Goal: Task Accomplishment & Management: Use online tool/utility

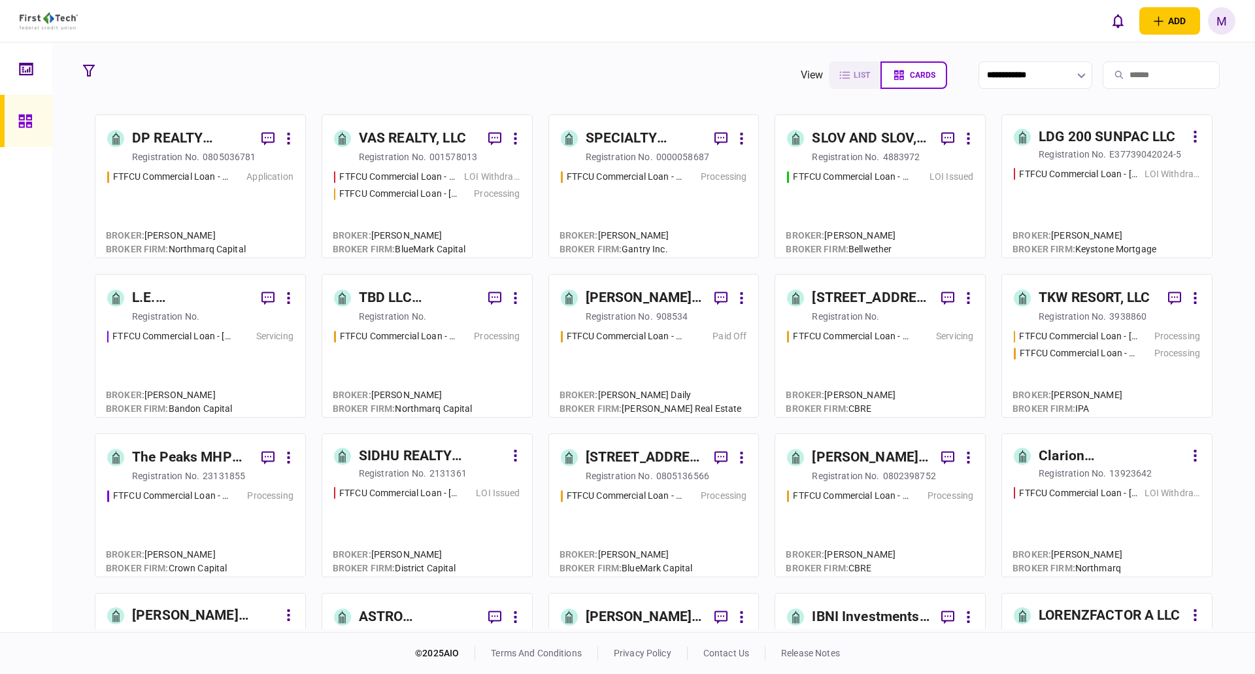
click at [1170, 69] on input "search" at bounding box center [1161, 74] width 117 height 27
click at [1164, 69] on input "search" at bounding box center [1161, 74] width 117 height 27
click at [1164, 69] on input "***" at bounding box center [1161, 74] width 117 height 27
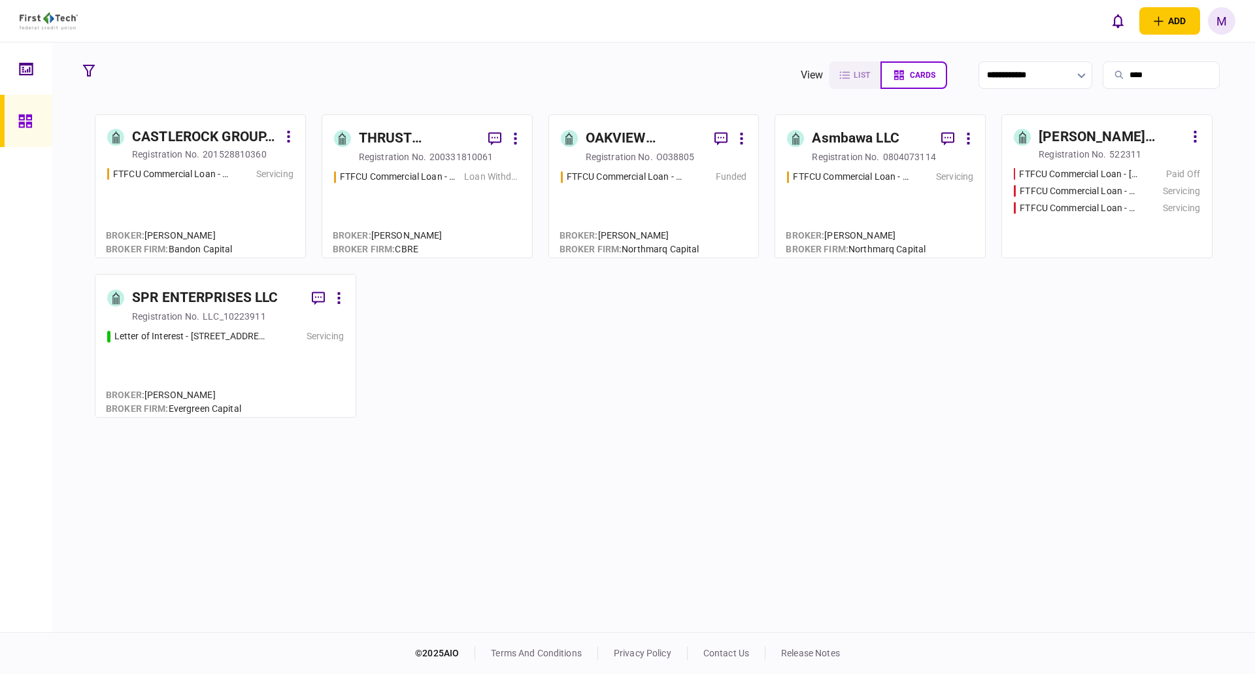
type input "****"
click at [1136, 184] on div "FTFCU Commercial Loan - [STREET_ADDRESS]) Columbia [GEOGRAPHIC_DATA] Servicing" at bounding box center [1107, 191] width 186 height 14
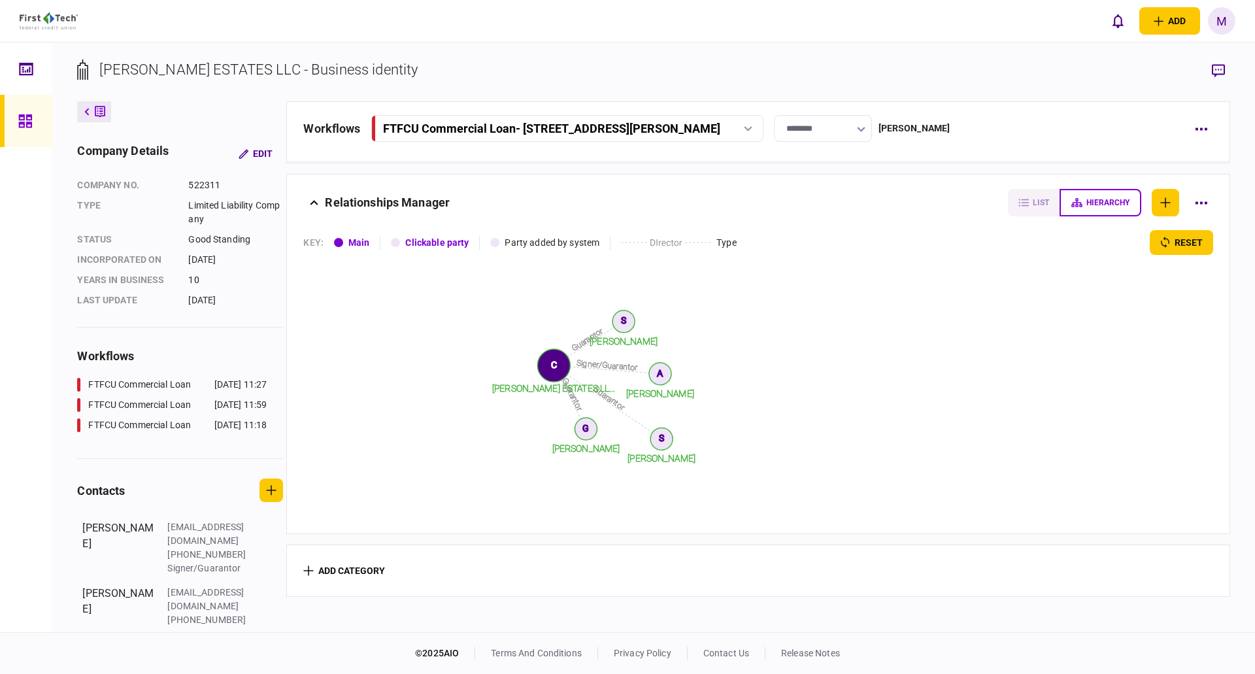
click at [748, 120] on button "FTFCU Commercial Loan - [STREET_ADDRESS][PERSON_NAME]" at bounding box center [567, 128] width 392 height 27
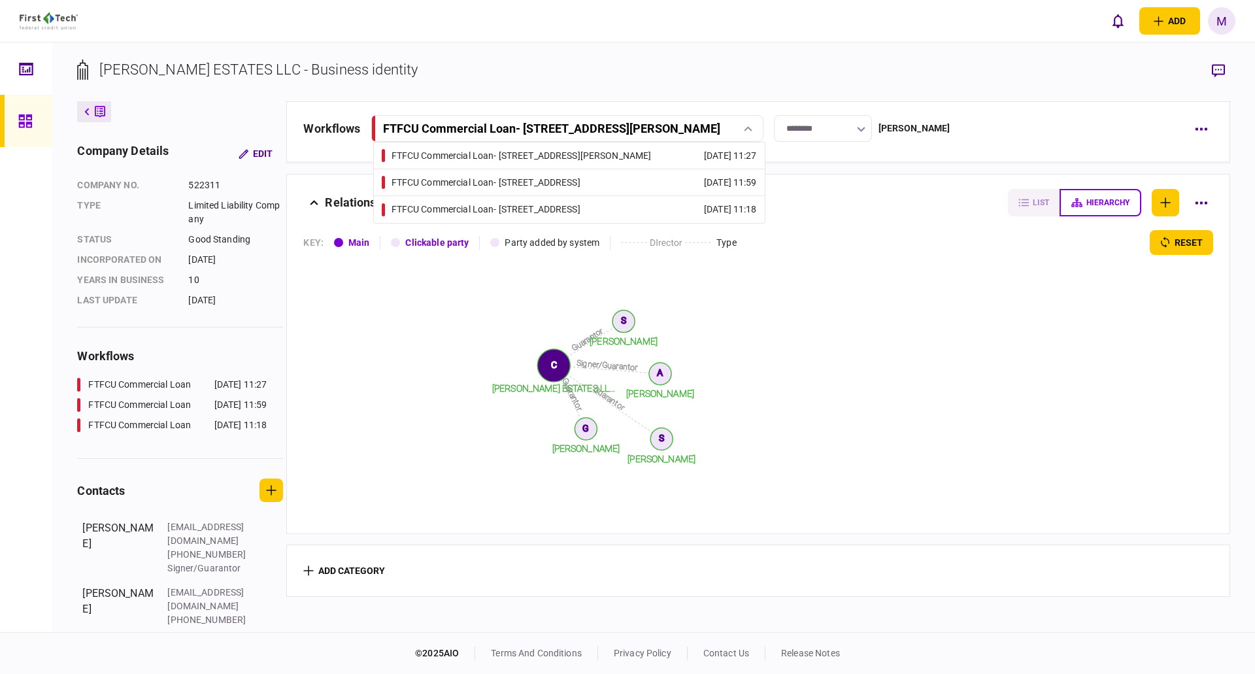
click at [580, 183] on div "FTFCU Commercial Loan - [STREET_ADDRESS]" at bounding box center [485, 183] width 189 height 14
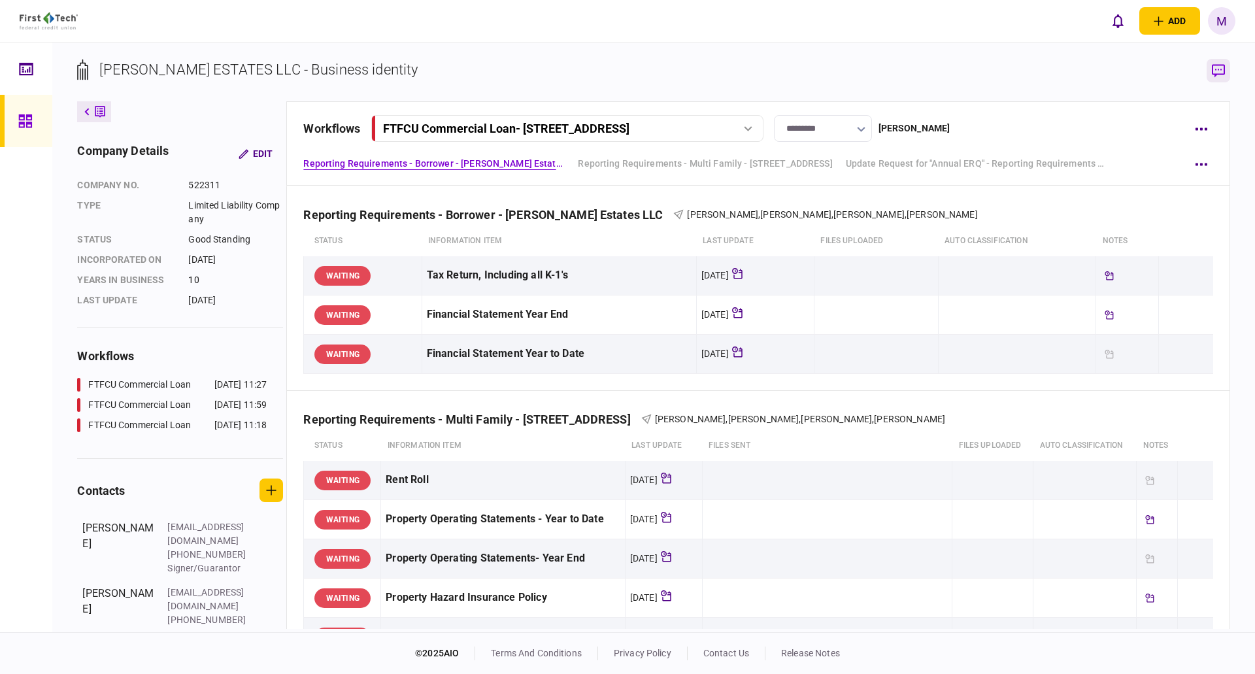
click at [1229, 71] on button "button" at bounding box center [1218, 71] width 24 height 24
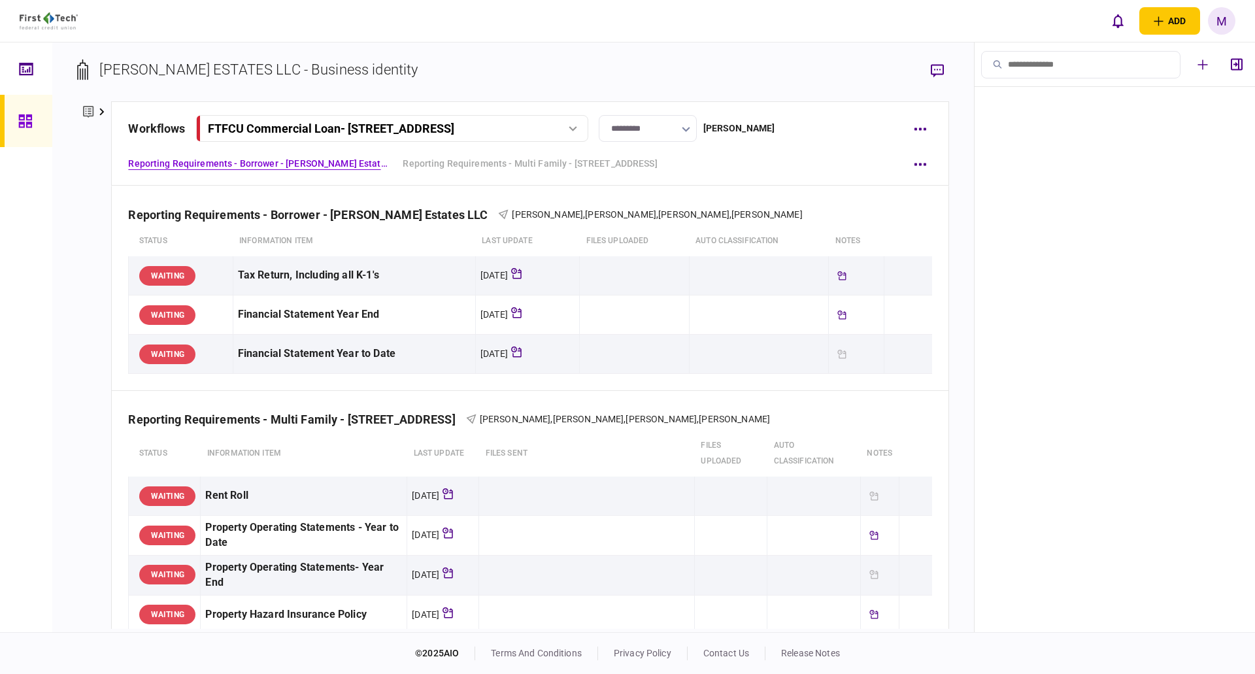
click at [1094, 67] on input "search" at bounding box center [1080, 64] width 199 height 27
click at [1203, 69] on icon "button" at bounding box center [1203, 64] width 10 height 10
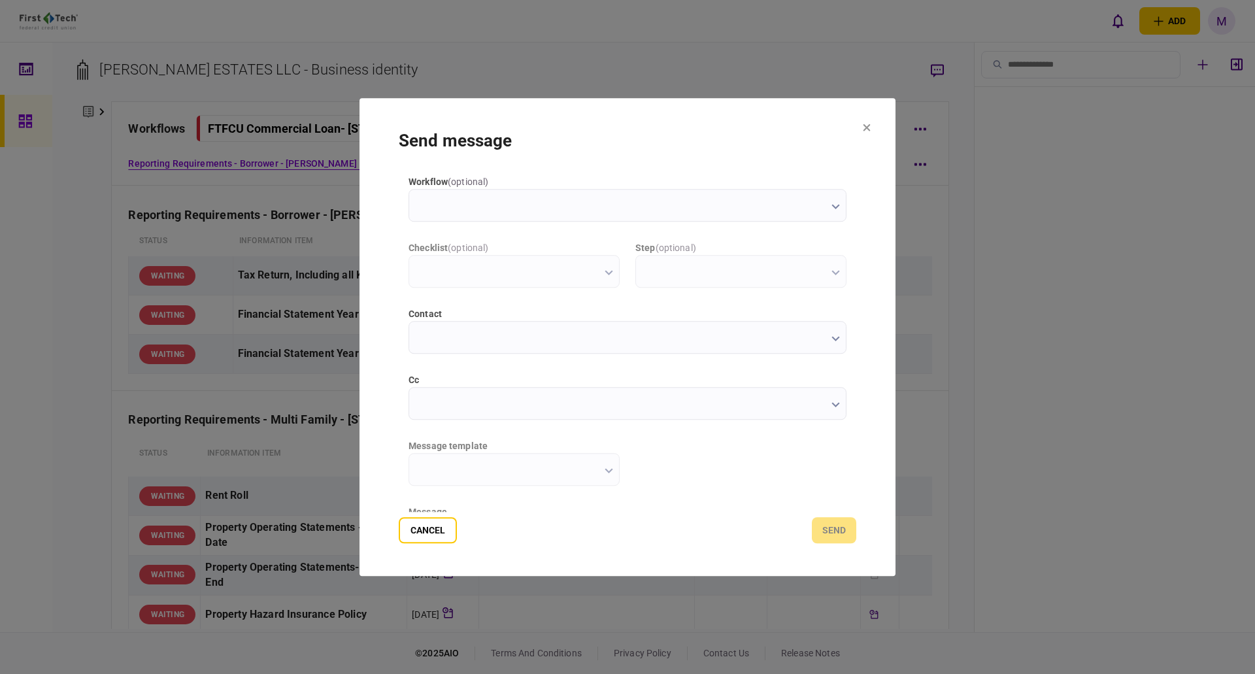
click at [546, 210] on input "workflow ( optional )" at bounding box center [627, 205] width 438 height 33
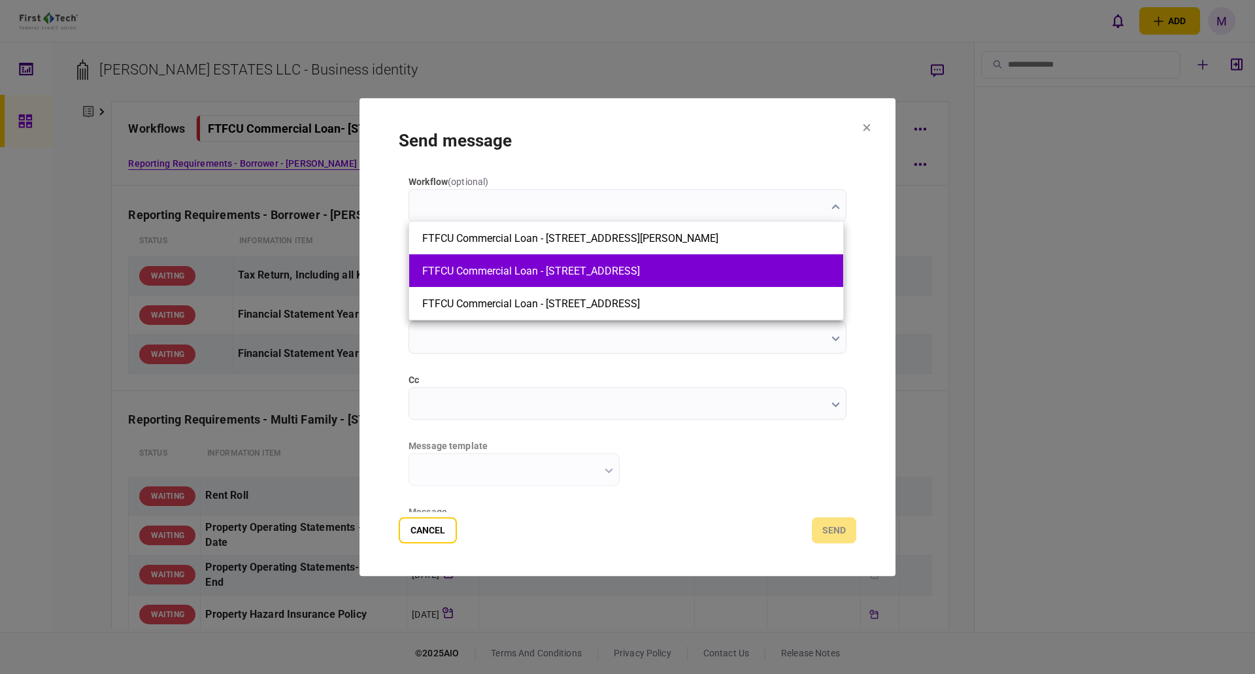
click at [542, 269] on button "FTFCU Commercial Loan - [STREET_ADDRESS]" at bounding box center [626, 271] width 408 height 12
type input "**********"
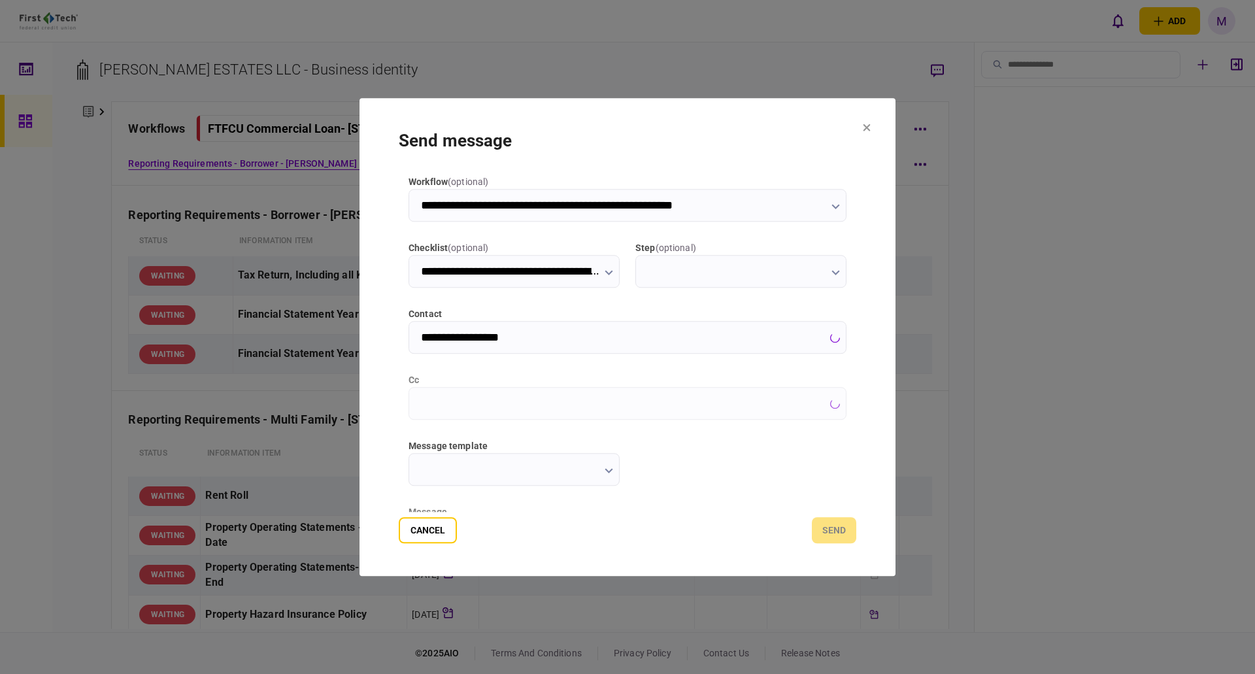
type input "**********"
click at [684, 266] on input "step ( optional )" at bounding box center [740, 271] width 211 height 33
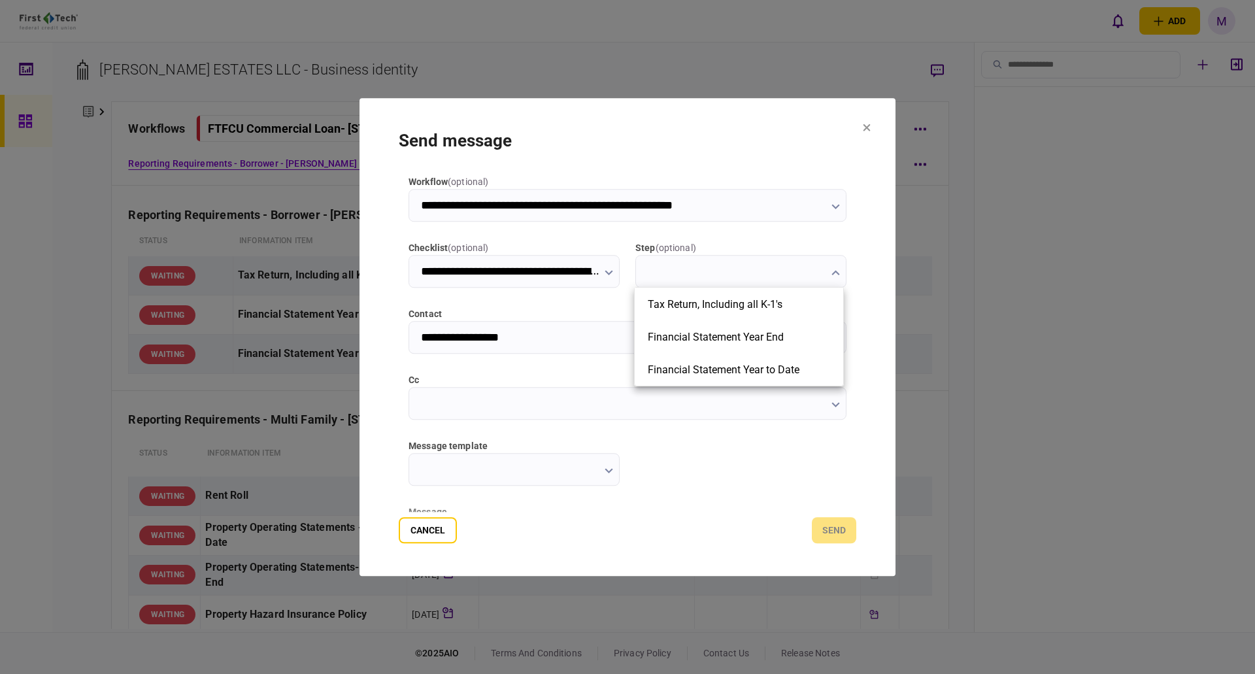
click at [610, 233] on div at bounding box center [627, 337] width 1255 height 674
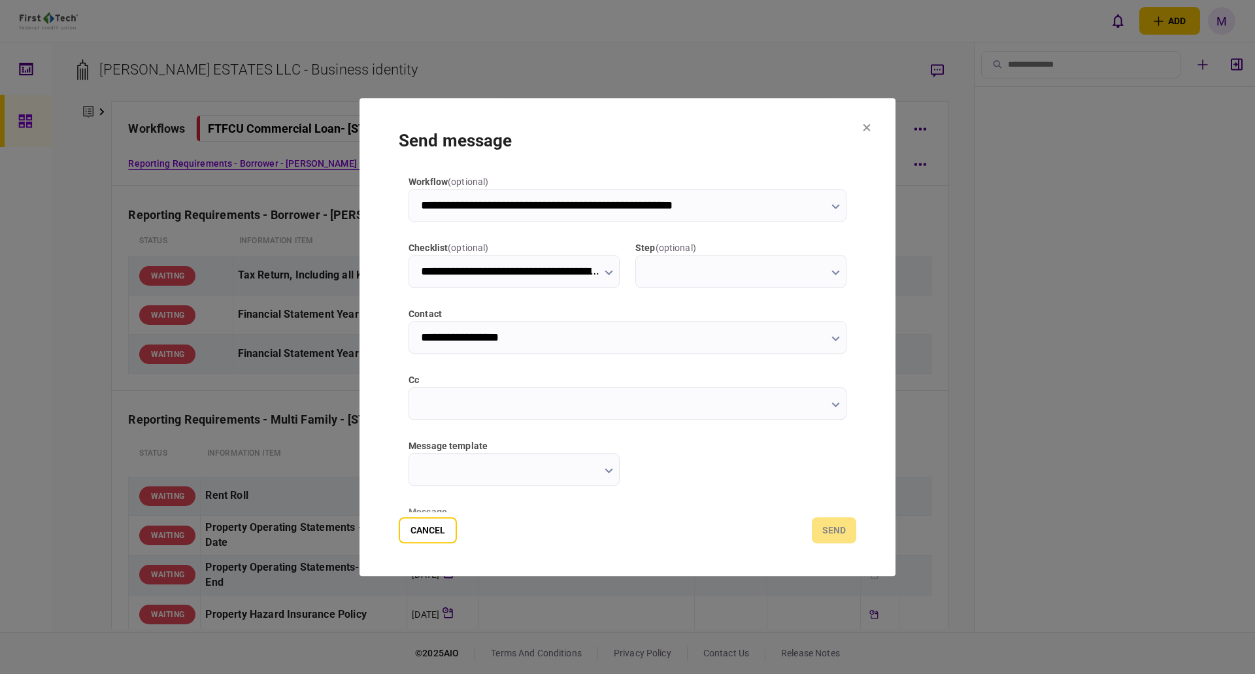
click at [467, 407] on input "cc" at bounding box center [627, 403] width 438 height 33
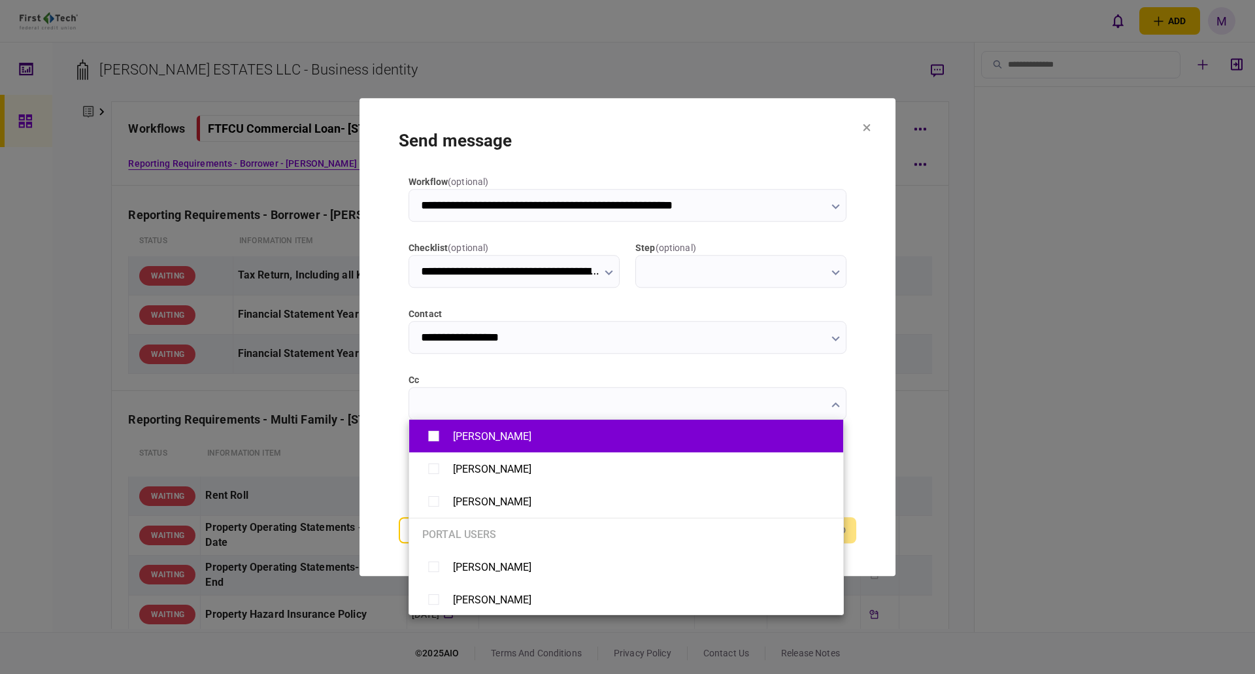
click at [468, 438] on div "[PERSON_NAME]" at bounding box center [492, 436] width 78 height 12
type input "**********"
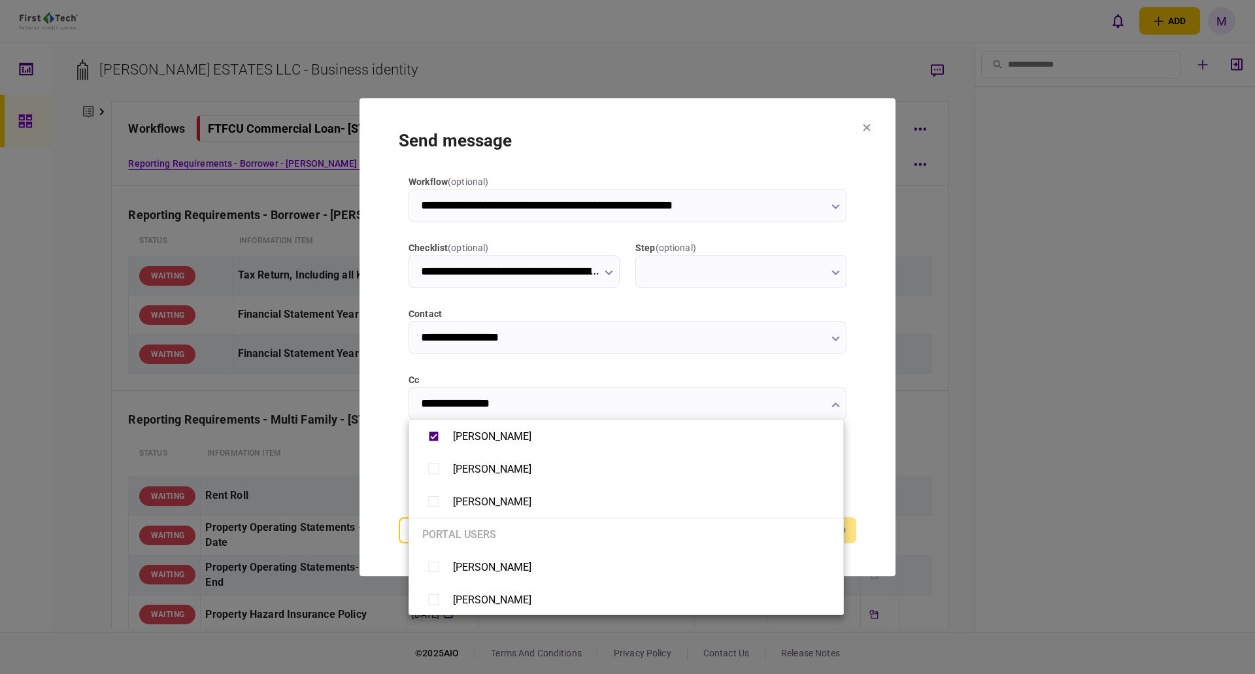
click at [518, 363] on div at bounding box center [627, 337] width 1255 height 674
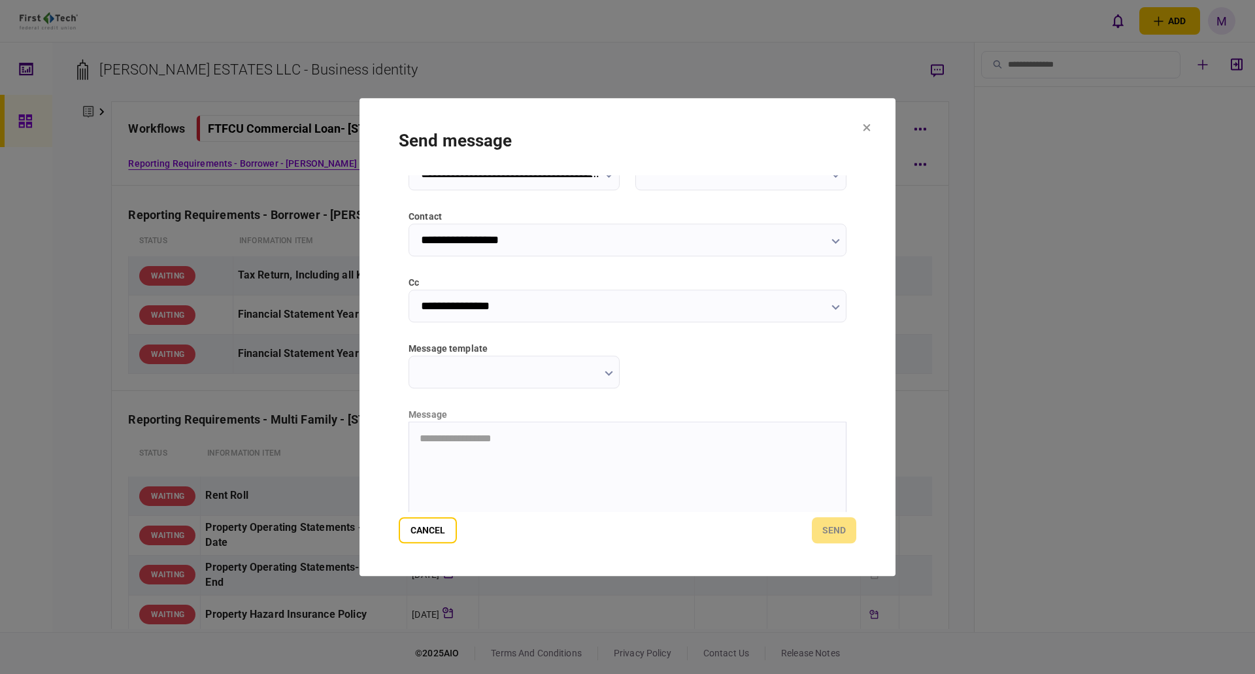
scroll to position [131, 0]
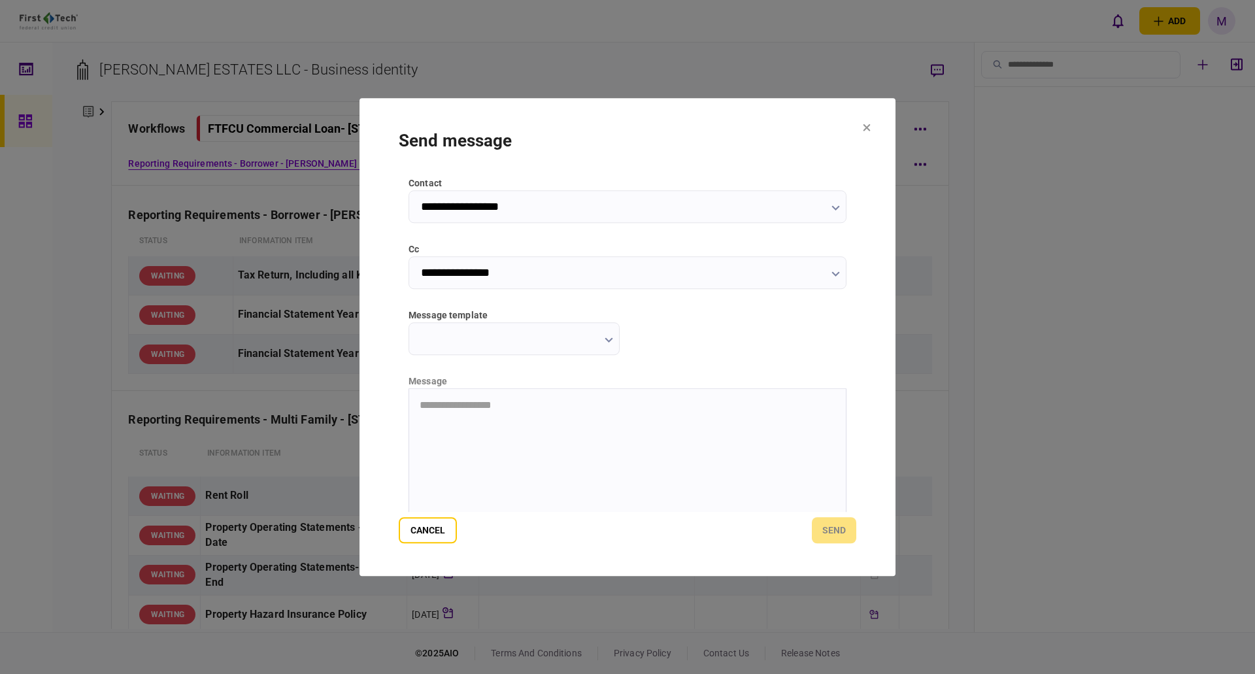
click at [492, 336] on input "message template" at bounding box center [513, 338] width 211 height 33
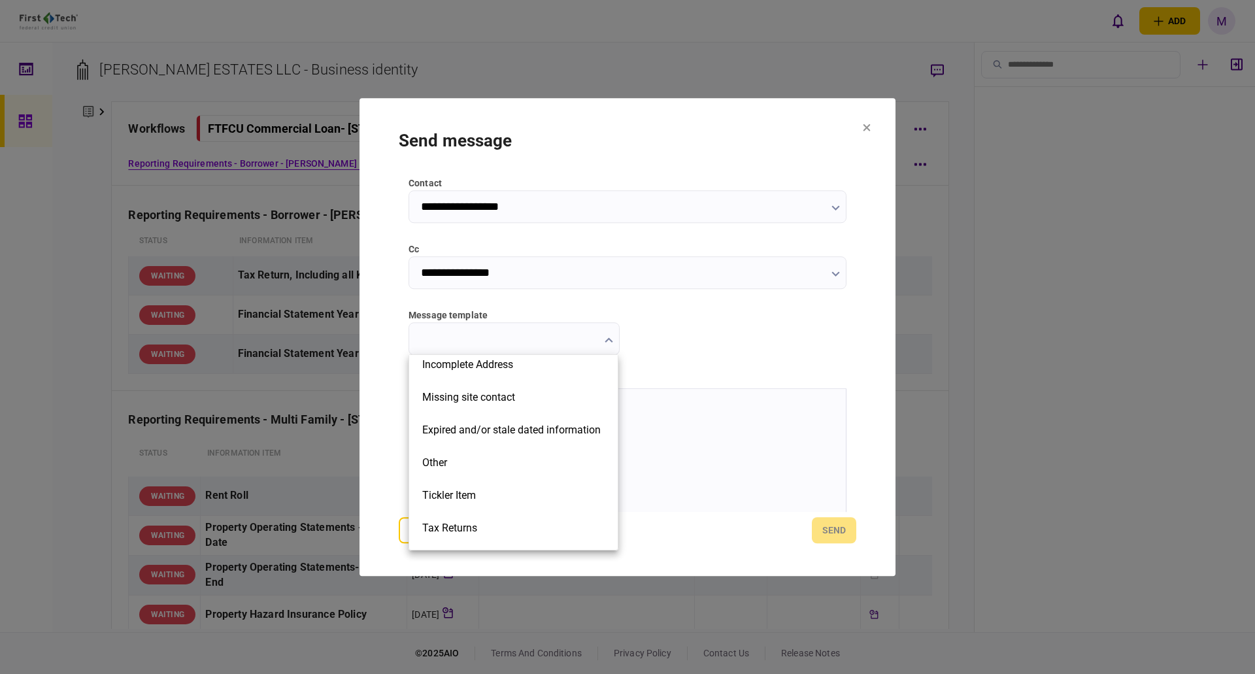
scroll to position [295, 0]
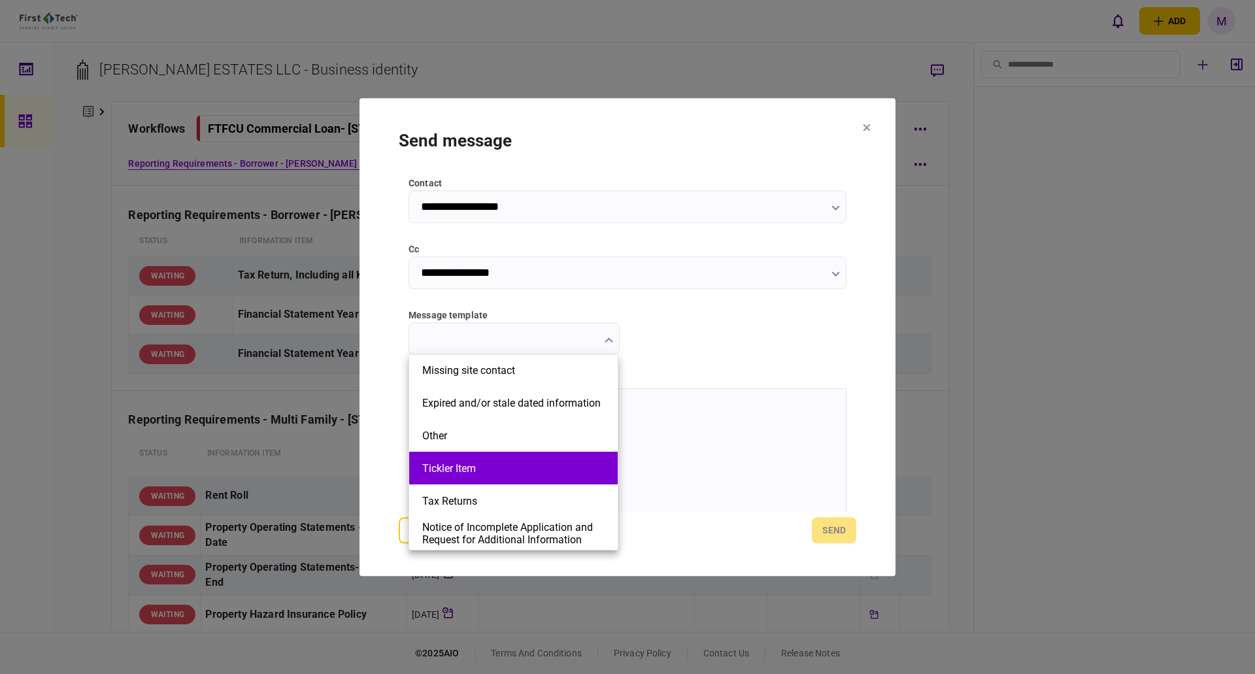
click at [476, 471] on button "Tickler Item" at bounding box center [513, 468] width 182 height 12
type input "**********"
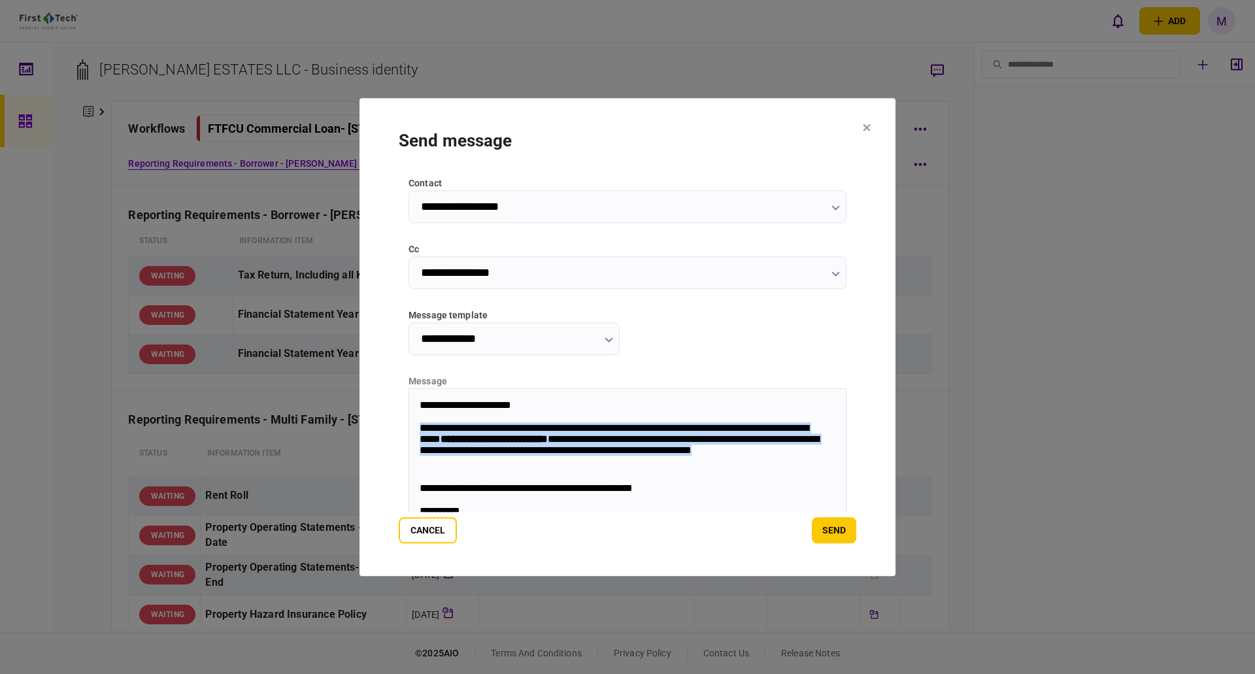
drag, startPoint x: 613, startPoint y: 467, endPoint x: 421, endPoint y: 427, distance: 196.2
click at [421, 427] on p "**********" at bounding box center [621, 447] width 403 height 50
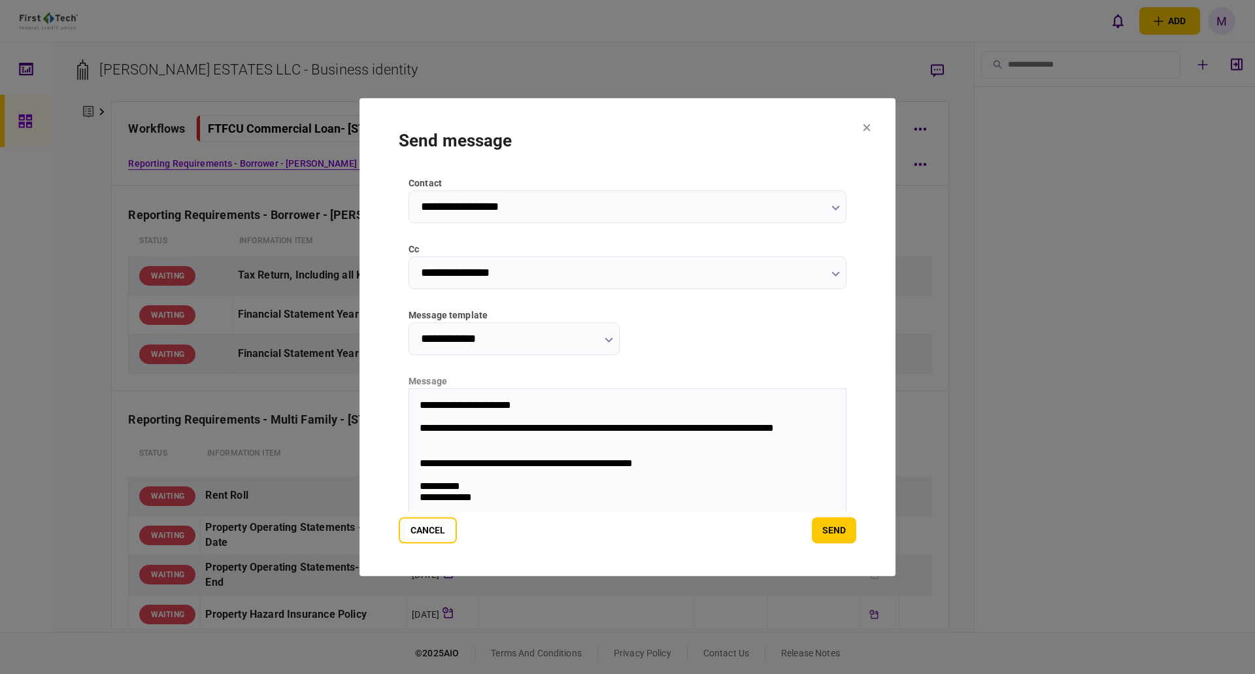
scroll to position [170, 0]
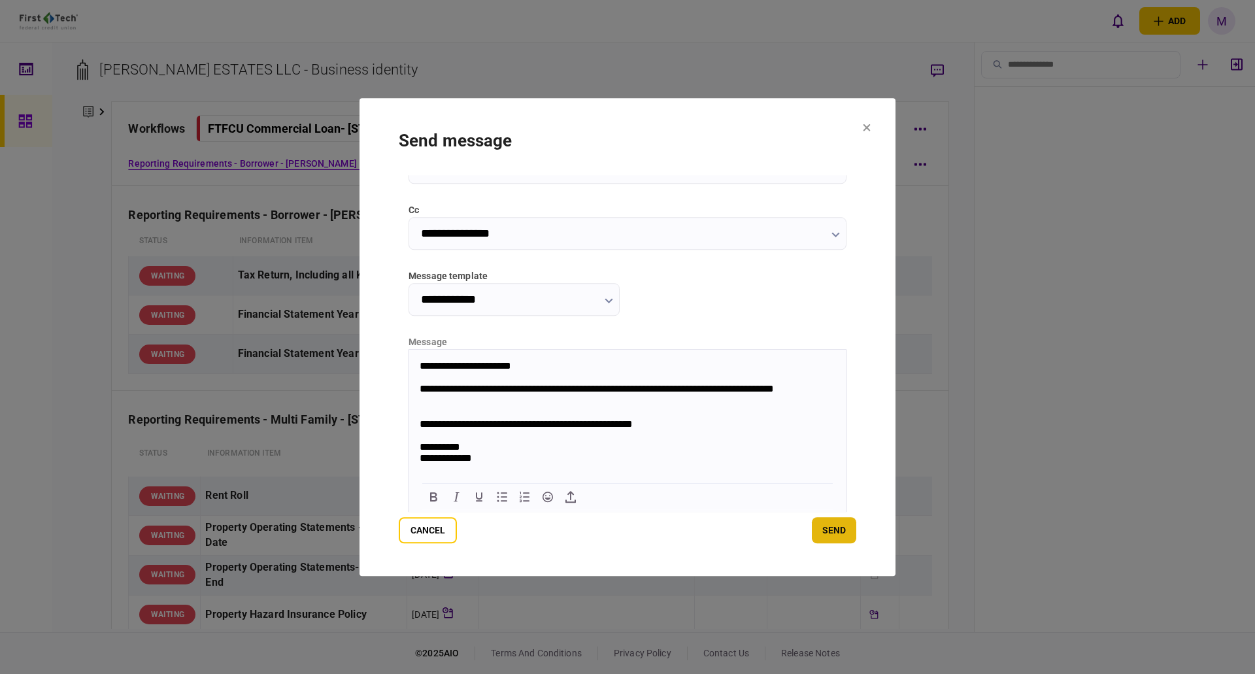
click at [819, 529] on button "send" at bounding box center [834, 530] width 44 height 26
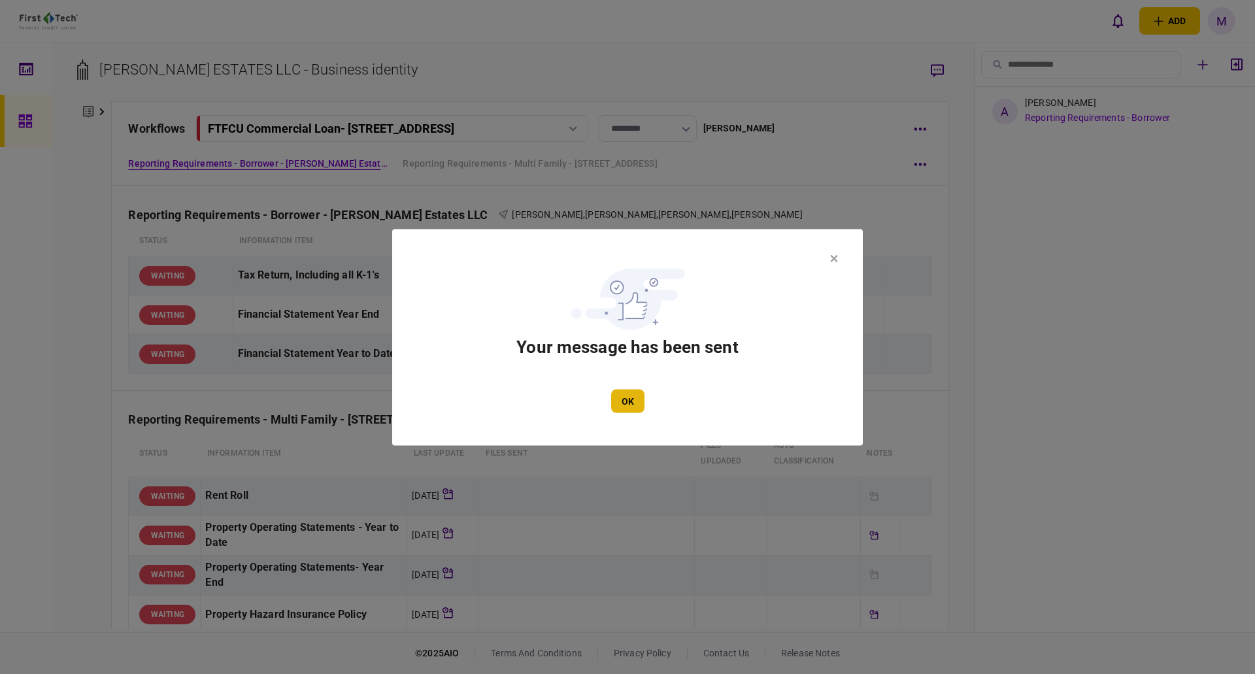
click at [630, 405] on button "OK" at bounding box center [627, 401] width 33 height 24
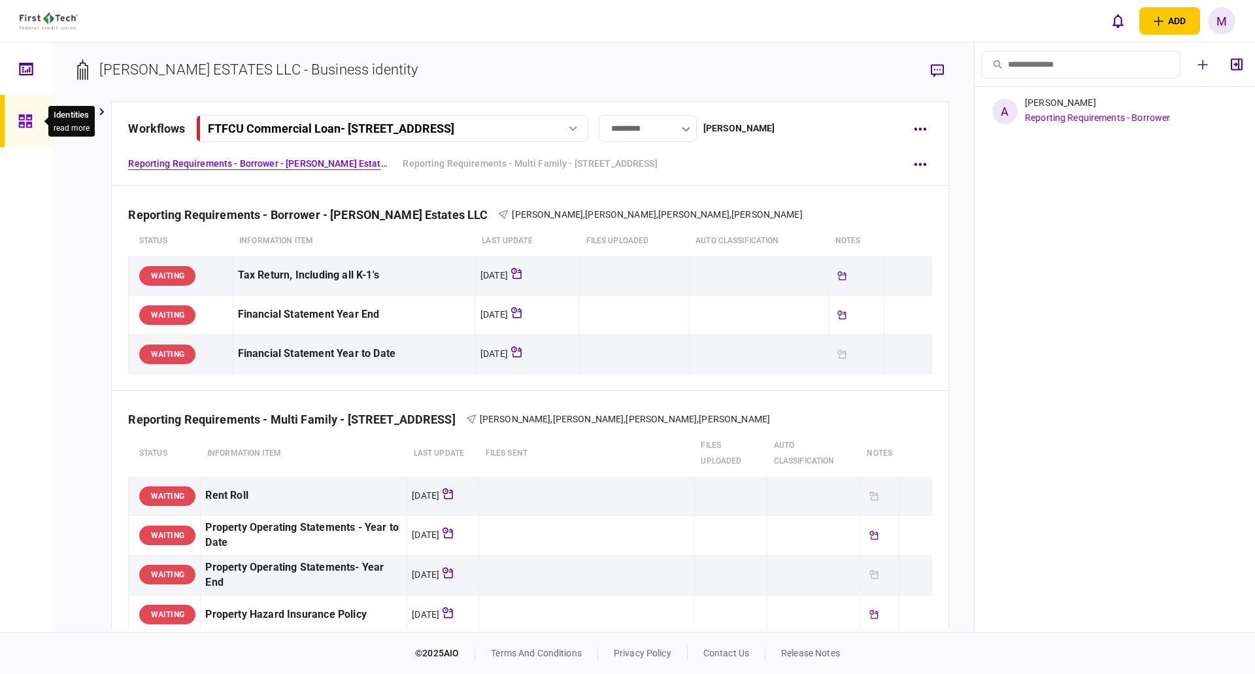
click at [29, 105] on div at bounding box center [28, 121] width 21 height 52
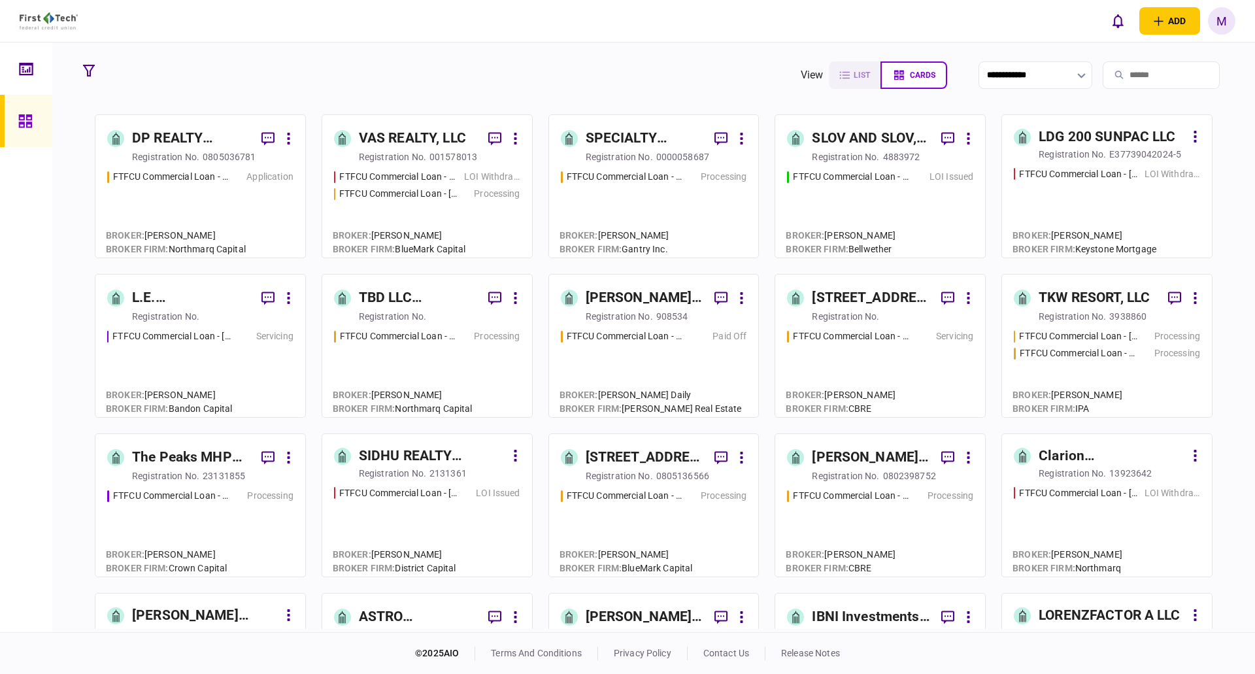
click at [1141, 81] on input "search" at bounding box center [1161, 74] width 117 height 27
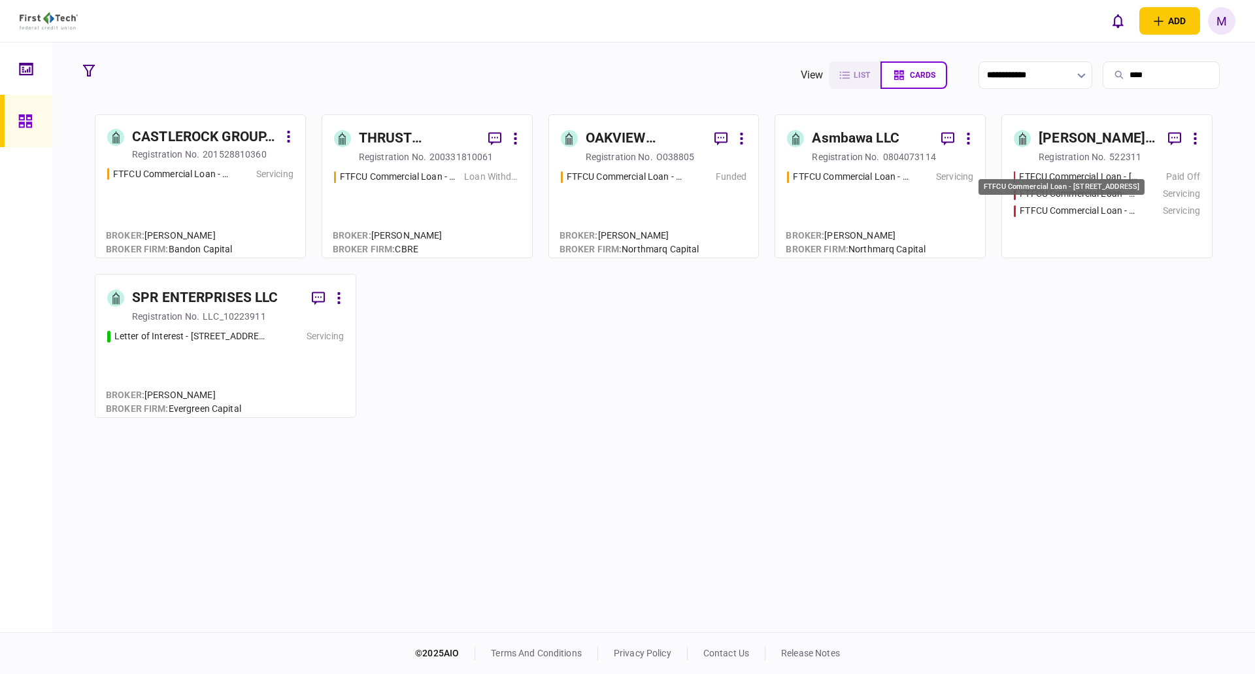
type input "****"
click at [1125, 204] on div "FTFCU Commercial Loan - [STREET_ADDRESS]" at bounding box center [1079, 211] width 118 height 14
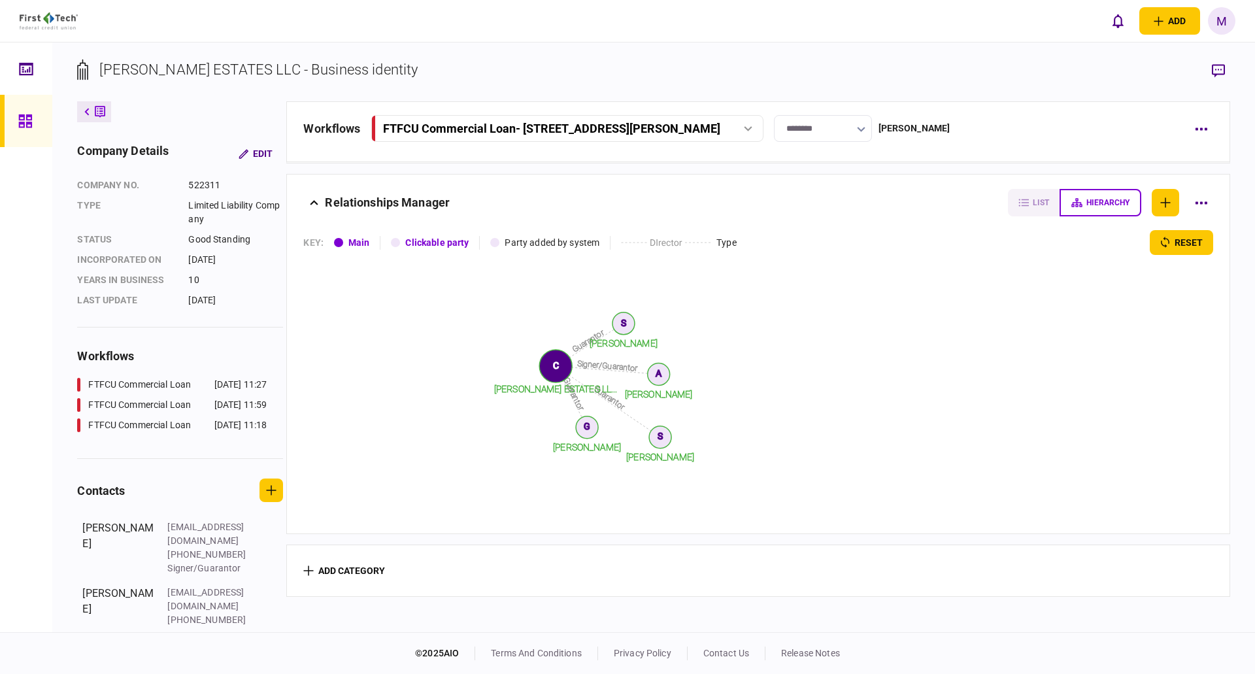
click at [557, 129] on div "FTFCU Commercial Loan - [STREET_ADDRESS][PERSON_NAME]" at bounding box center [551, 129] width 337 height 14
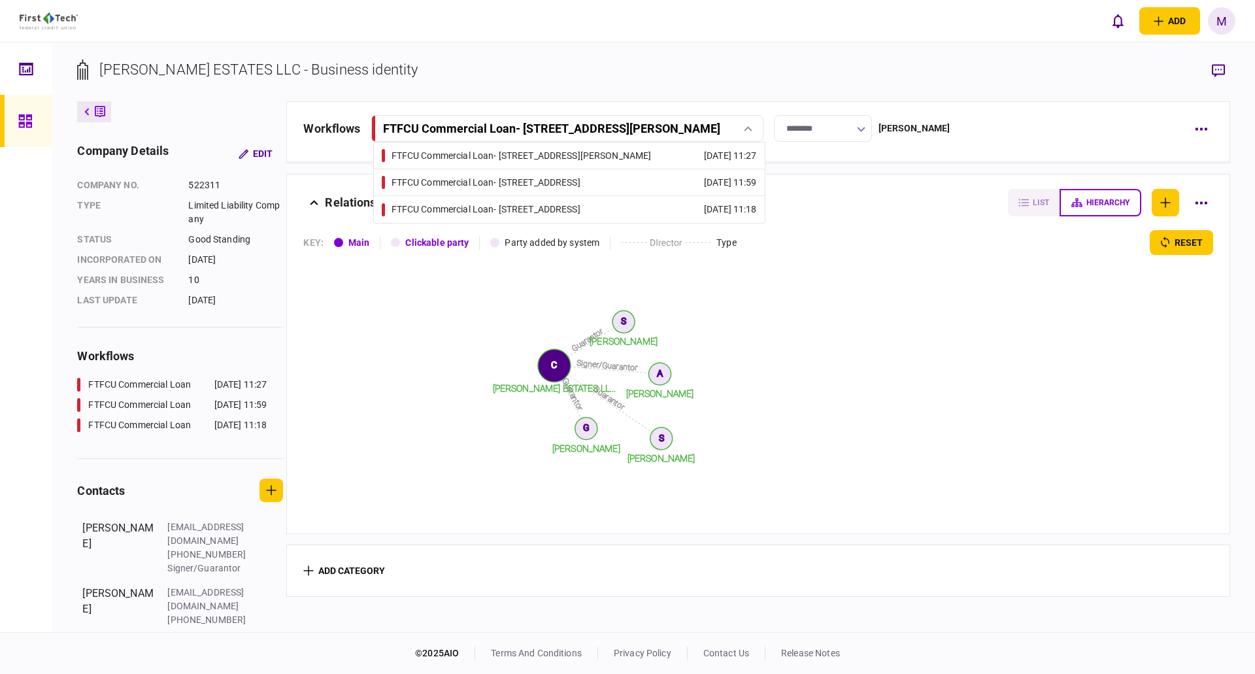
click at [540, 204] on div "FTFCU Commercial Loan - [STREET_ADDRESS]" at bounding box center [485, 210] width 189 height 14
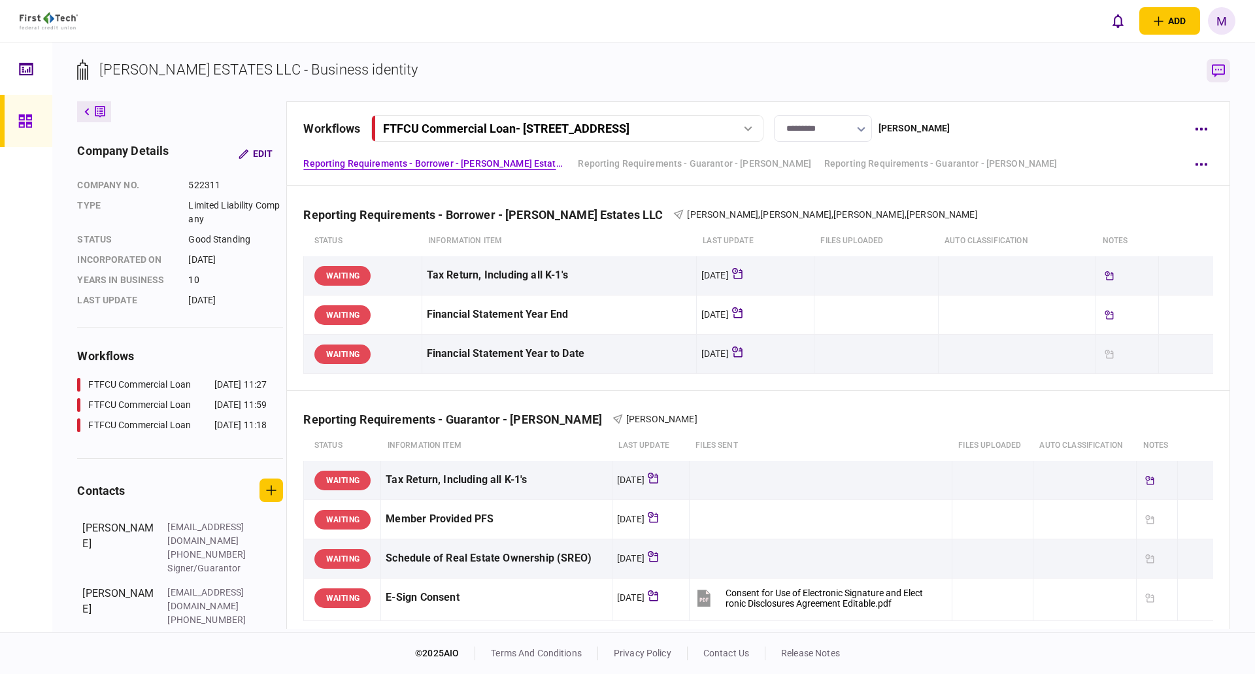
click at [1220, 73] on icon "button" at bounding box center [1218, 71] width 13 height 14
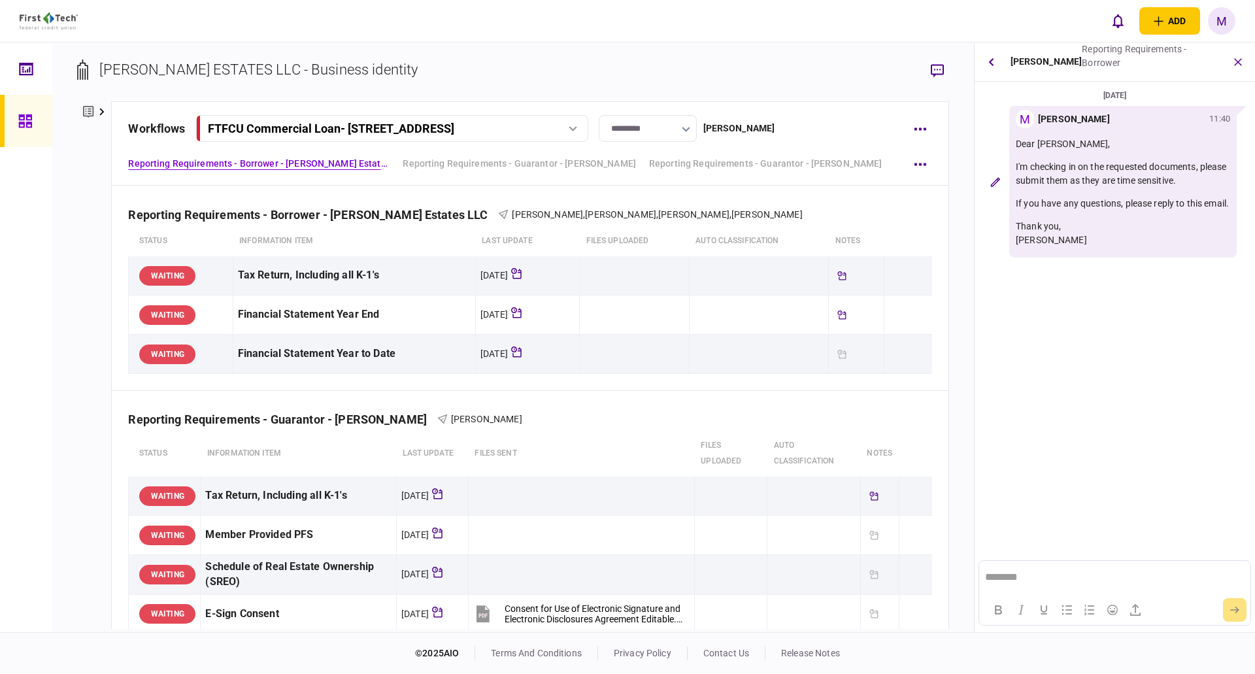
click at [1078, 247] on p "Thank you, [PERSON_NAME]" at bounding box center [1123, 233] width 214 height 27
drag, startPoint x: 1048, startPoint y: 217, endPoint x: 1040, endPoint y: 217, distance: 7.8
click at [1047, 210] on p "If you have any questions, please reply to this email." at bounding box center [1123, 204] width 214 height 14
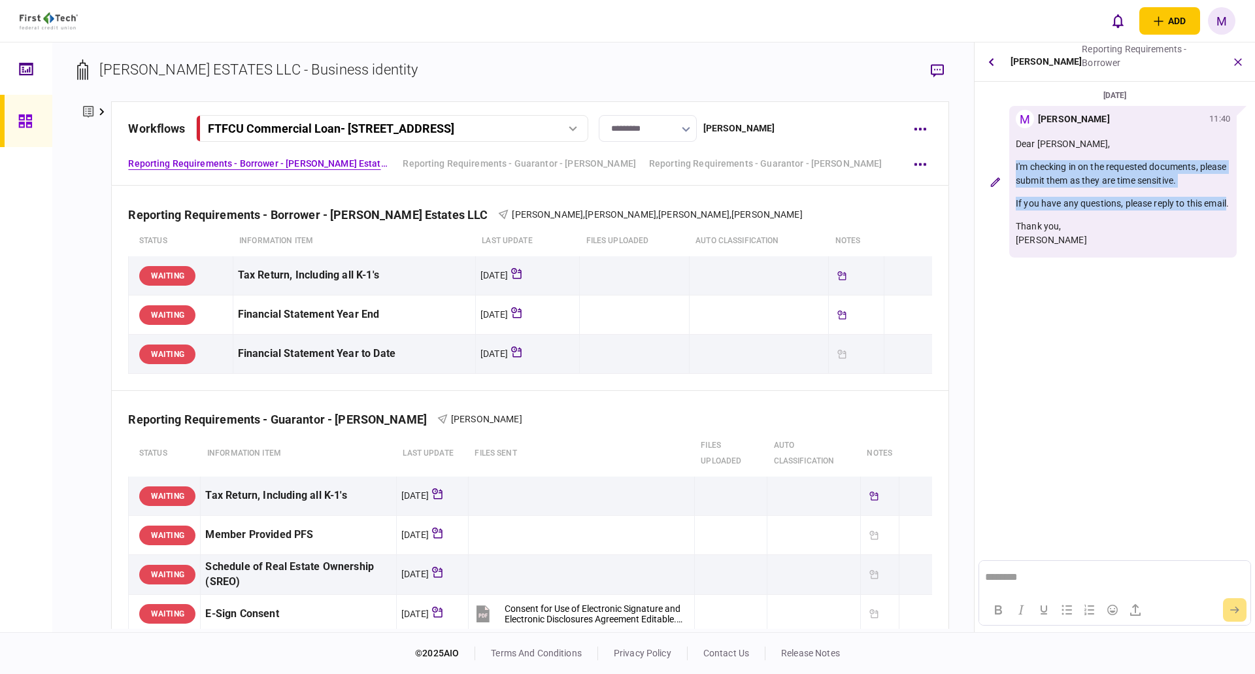
drag, startPoint x: 1039, startPoint y: 216, endPoint x: 1013, endPoint y: 161, distance: 60.8
click at [1013, 161] on div "M [PERSON_NAME] 11:40 Dear [PERSON_NAME], I'm checking in on the requested docu…" at bounding box center [1122, 182] width 227 height 152
copy div "I'm checking in on the requested documents, please submit them as they are time…"
click at [454, 130] on div "FTFCU Commercial Loan - [STREET_ADDRESS]" at bounding box center [331, 129] width 246 height 14
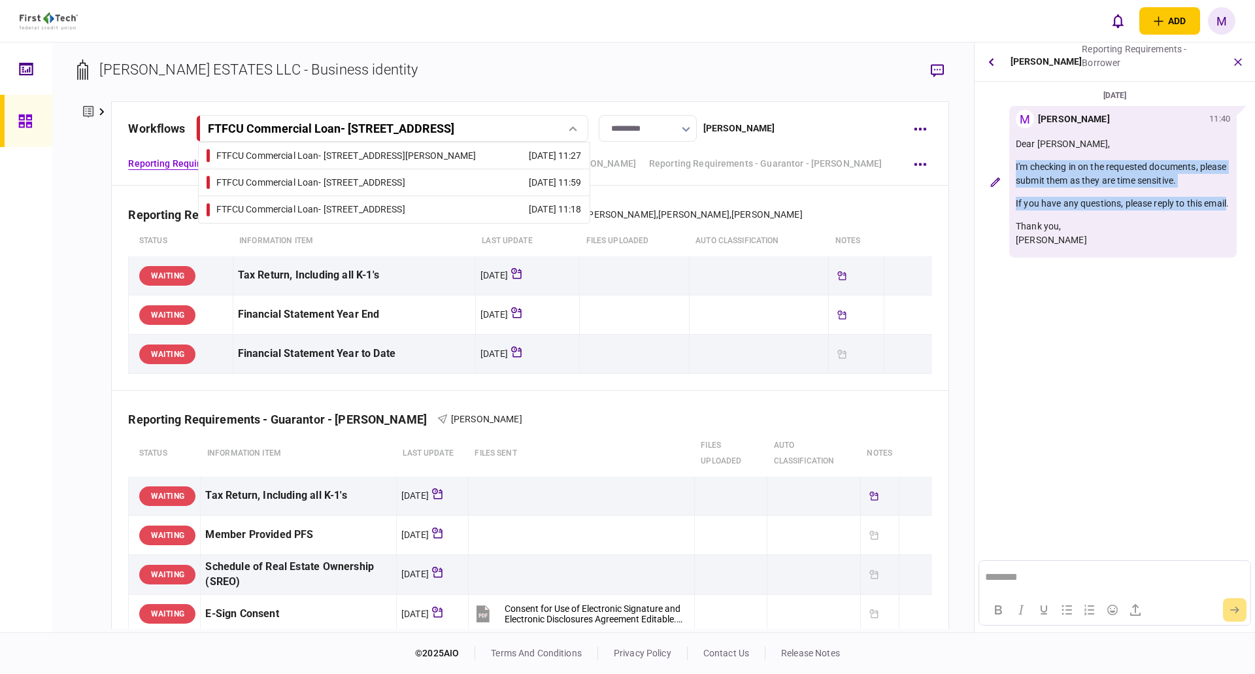
click at [495, 184] on link "FTFCU Commercial Loan - [STREET_ADDRESS] [DATE] 11:59" at bounding box center [394, 182] width 375 height 26
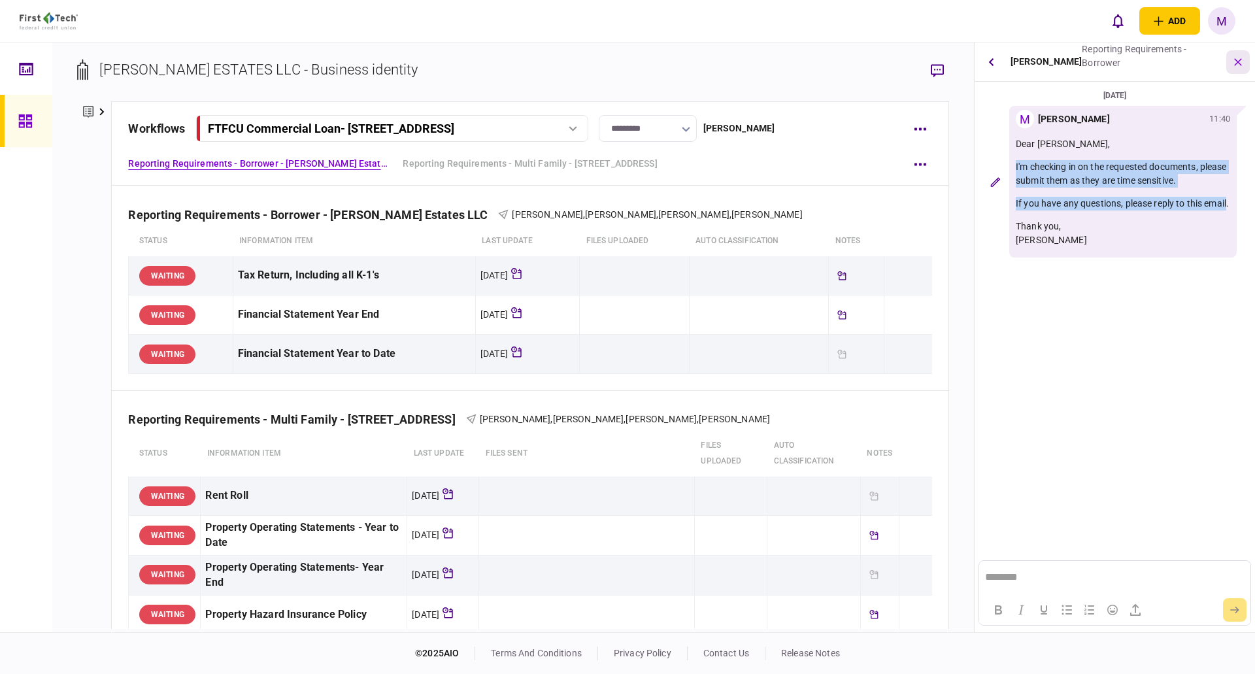
click at [1241, 61] on icon "button" at bounding box center [1238, 61] width 15 height 15
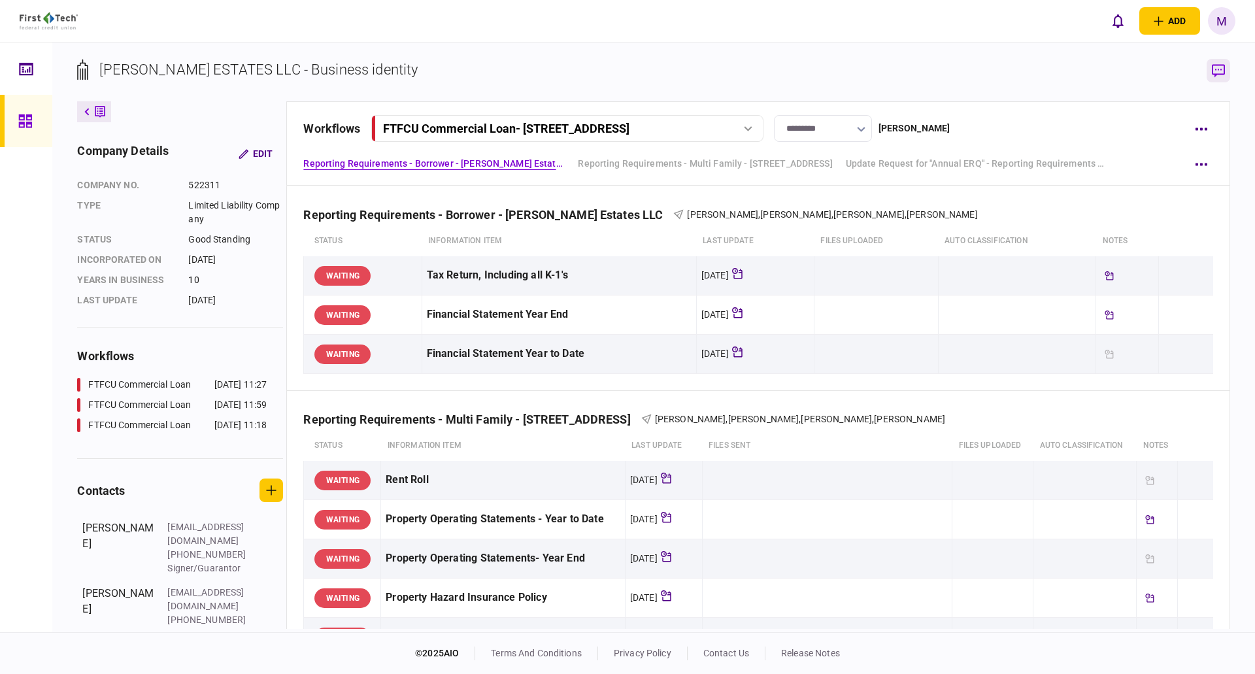
click at [1208, 66] on button "button" at bounding box center [1218, 71] width 24 height 24
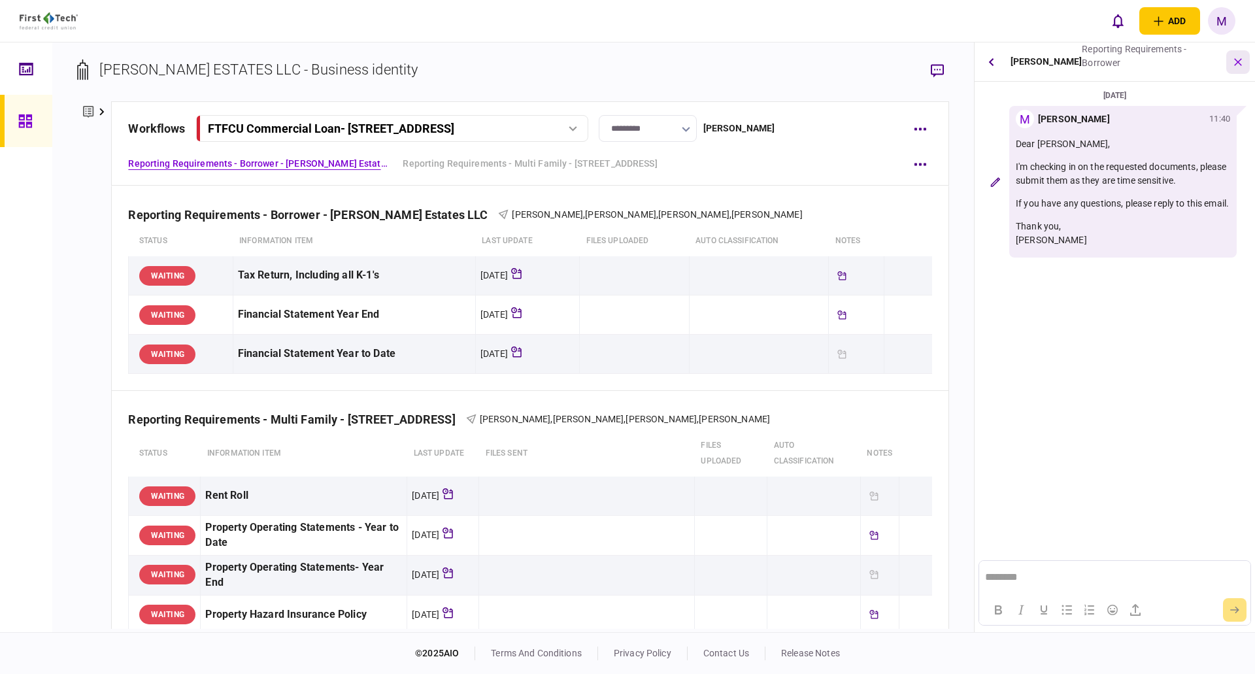
click at [1231, 67] on button "button" at bounding box center [1238, 62] width 24 height 24
